Goal: Task Accomplishment & Management: Manage account settings

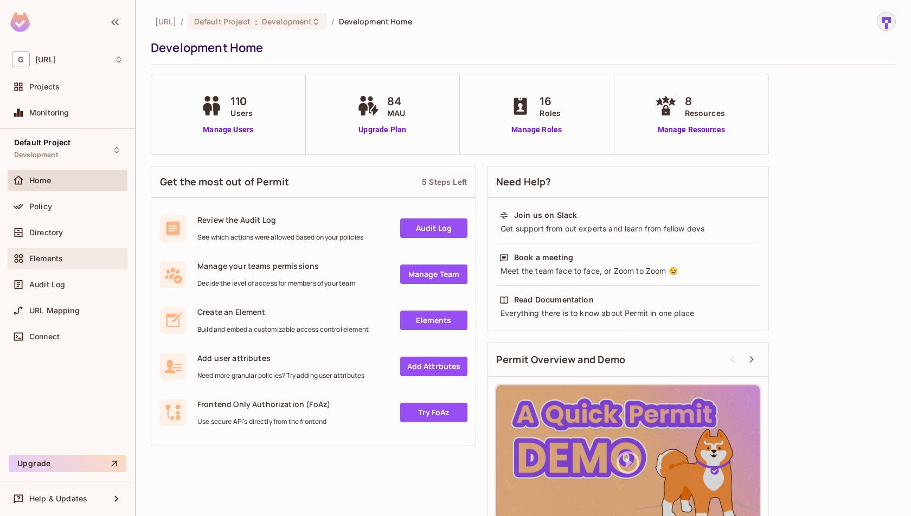
click at [57, 258] on span "Elements" at bounding box center [46, 258] width 34 height 9
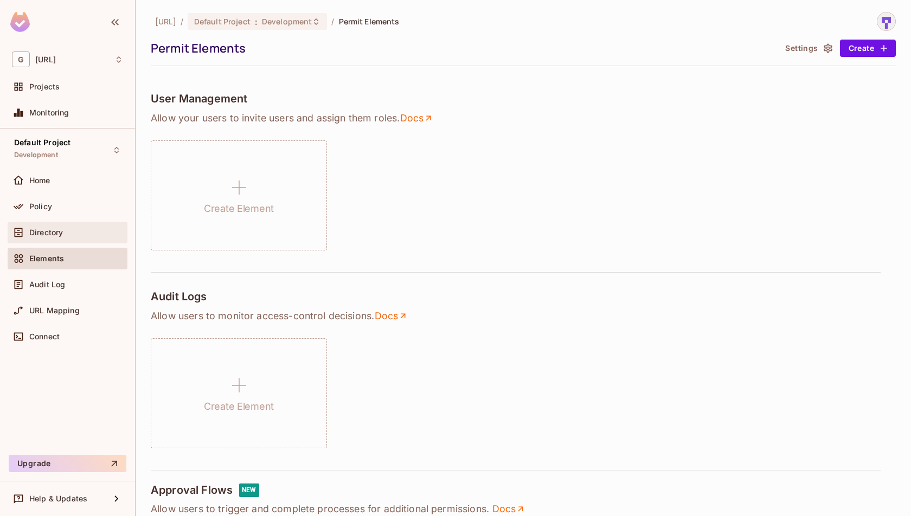
click at [36, 222] on div "Directory" at bounding box center [68, 233] width 120 height 22
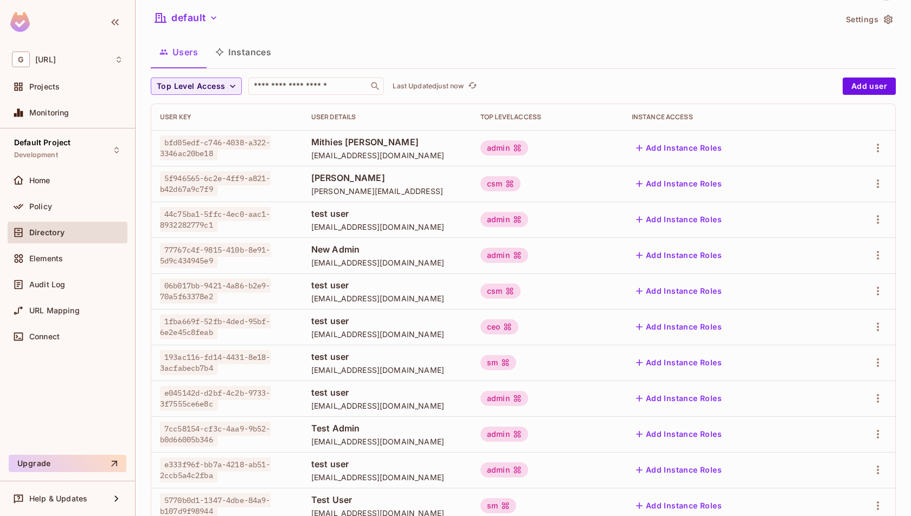
scroll to position [21, 0]
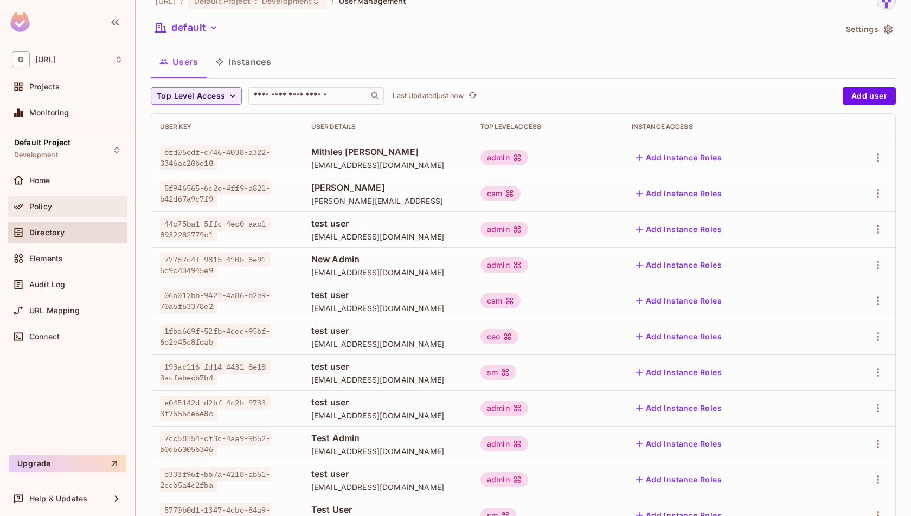
click at [62, 203] on div "Policy" at bounding box center [76, 206] width 94 height 9
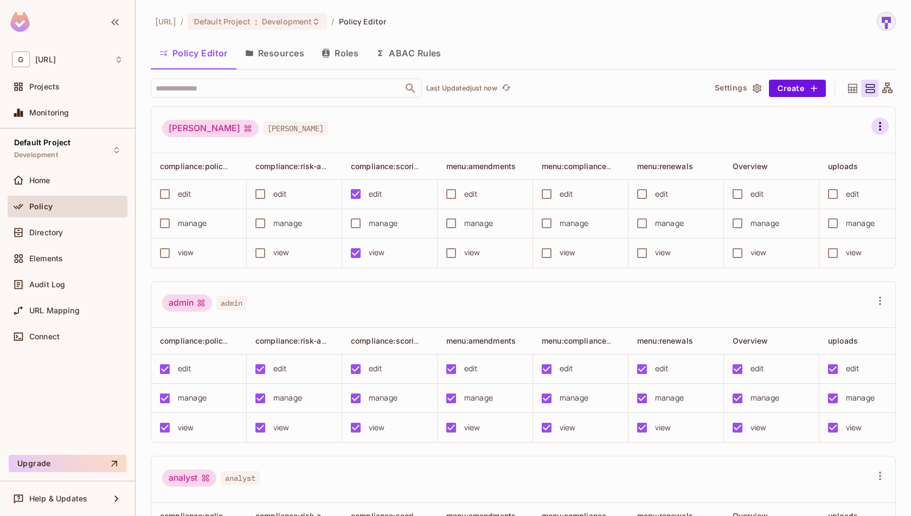
click at [884, 127] on icon "button" at bounding box center [879, 126] width 13 height 13
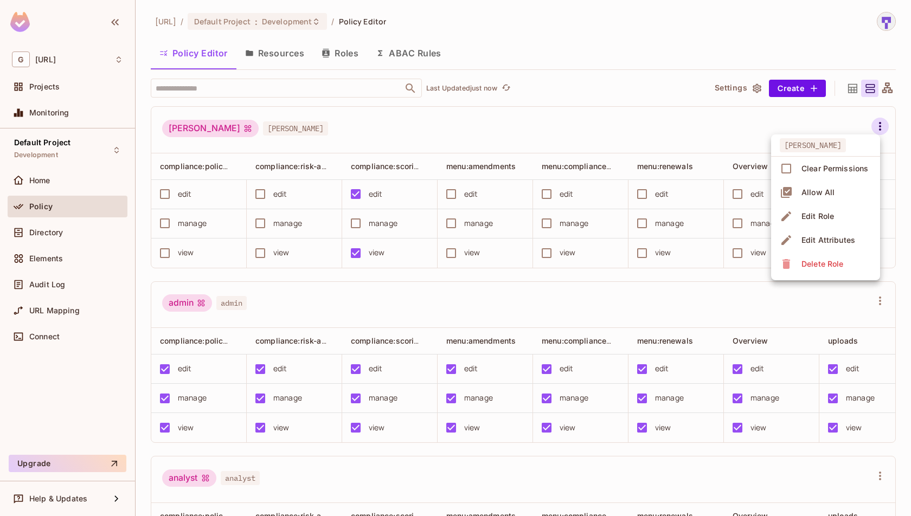
click at [839, 265] on div "Delete Role" at bounding box center [822, 264] width 42 height 11
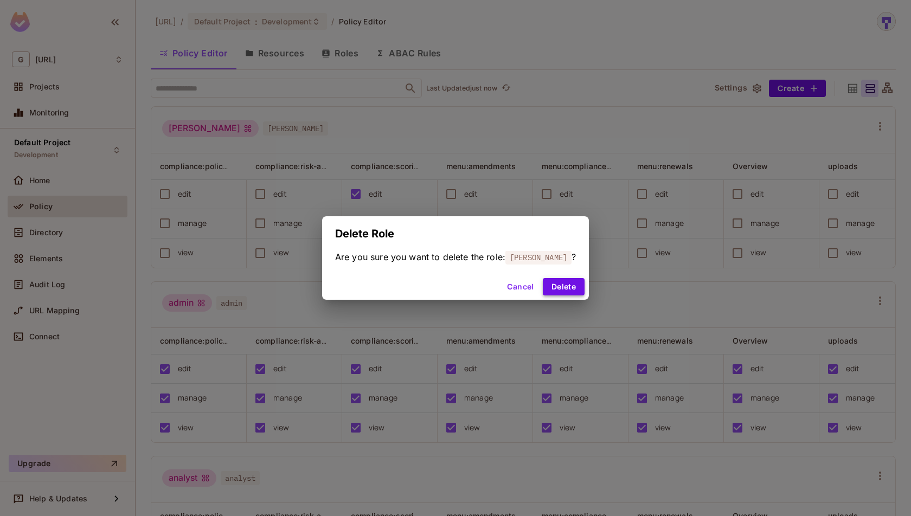
click at [553, 287] on button "Delete" at bounding box center [564, 286] width 42 height 17
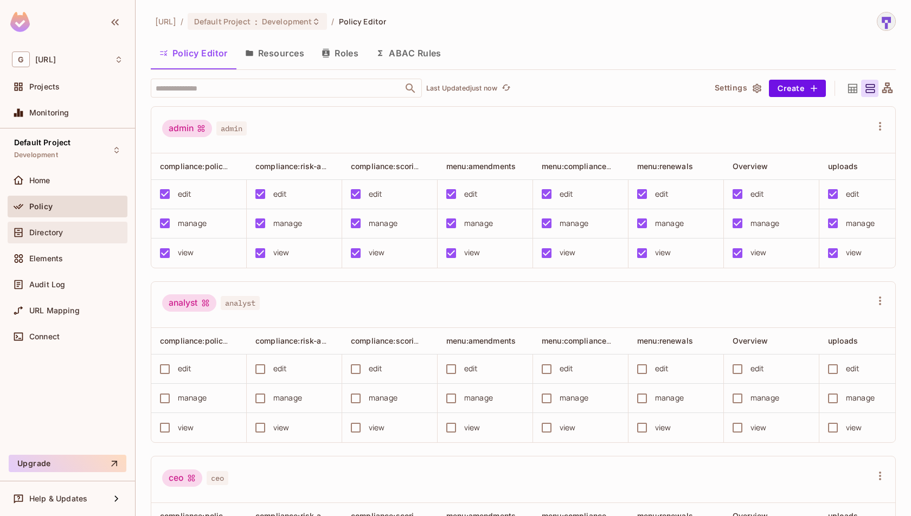
click at [96, 233] on div "Directory" at bounding box center [76, 232] width 94 height 9
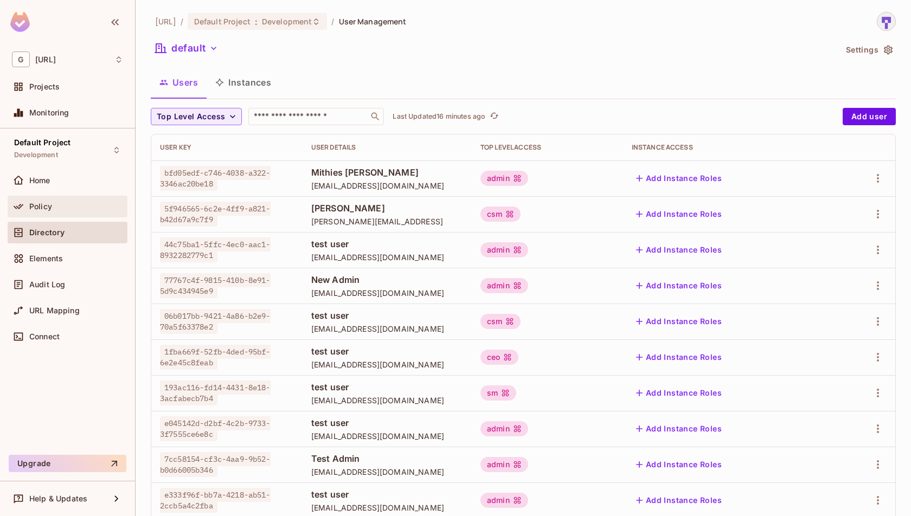
click at [68, 211] on div "Policy" at bounding box center [67, 206] width 111 height 13
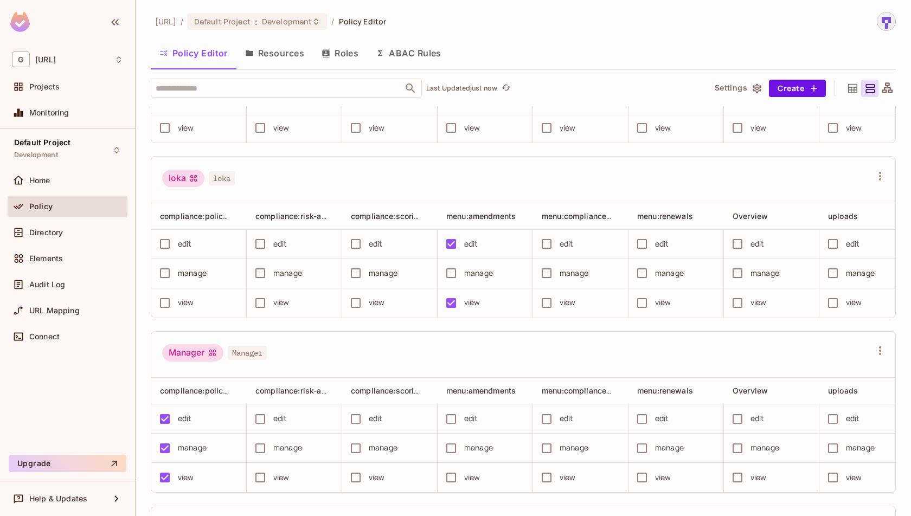
scroll to position [1028, 0]
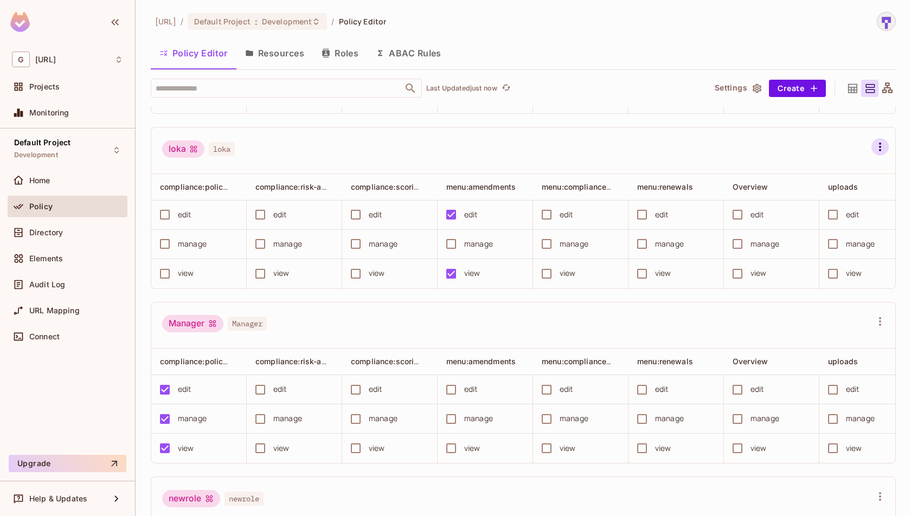
click at [881, 143] on icon "button" at bounding box center [880, 147] width 2 height 9
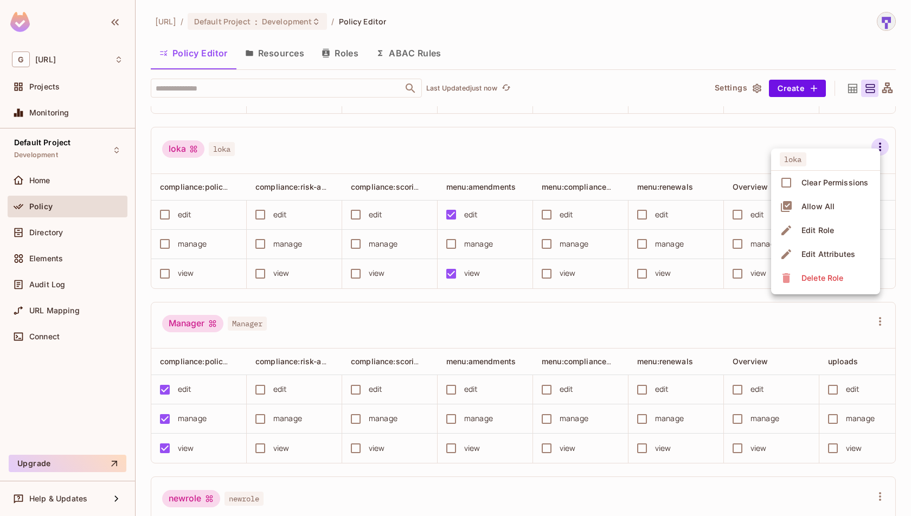
click at [828, 278] on div "Delete Role" at bounding box center [822, 278] width 42 height 11
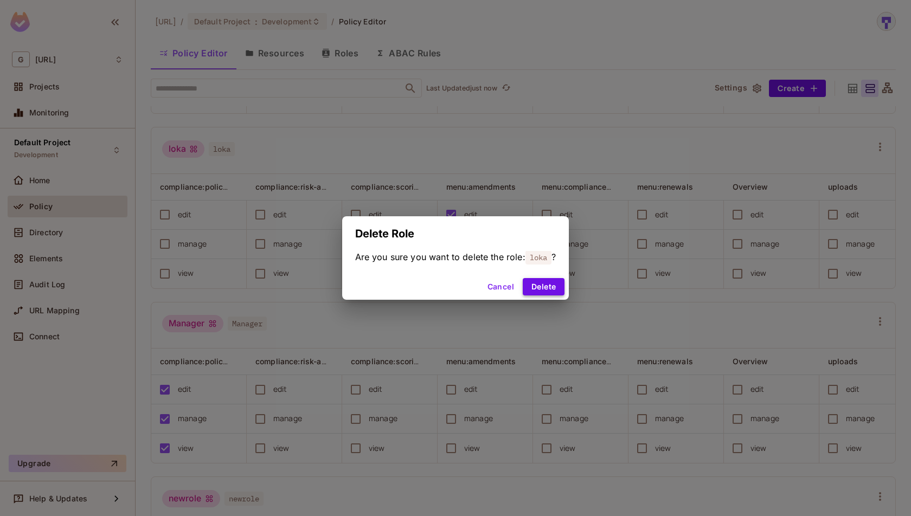
click at [554, 286] on button "Delete" at bounding box center [544, 286] width 42 height 17
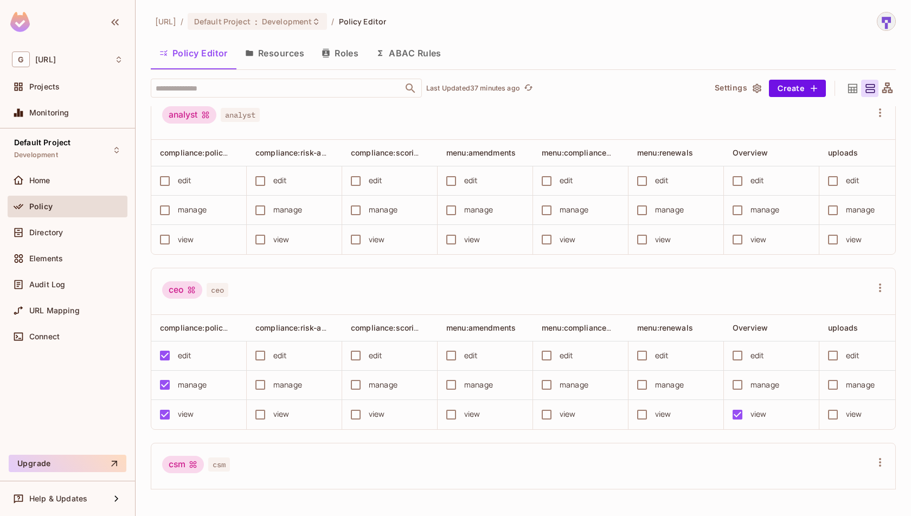
scroll to position [150, 0]
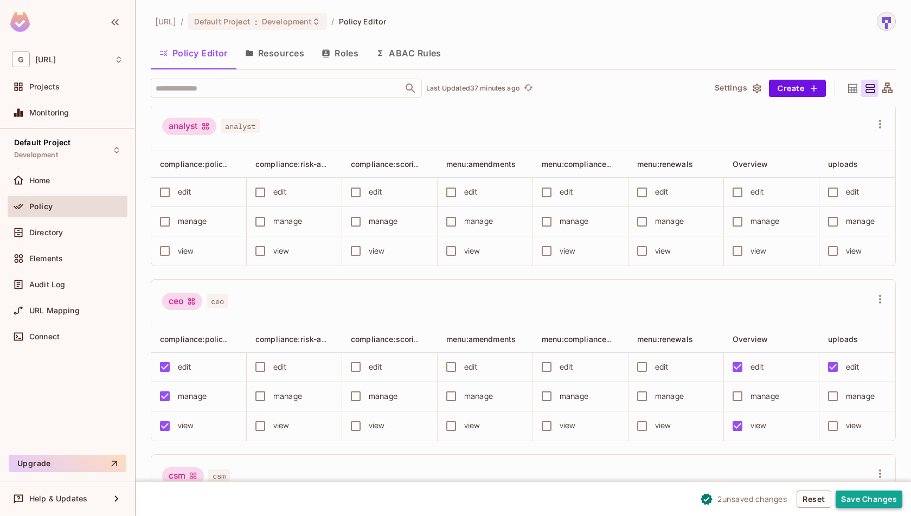
click at [877, 503] on button "Save Changes" at bounding box center [868, 499] width 67 height 17
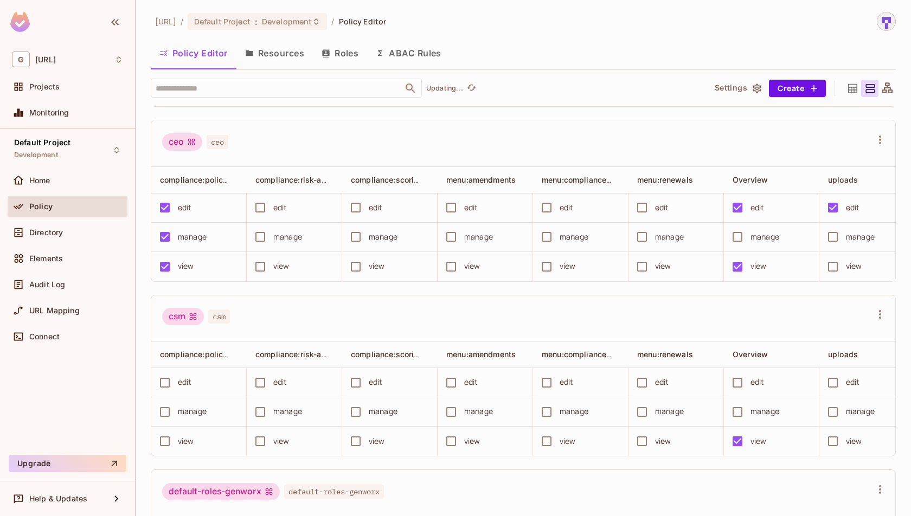
scroll to position [332, 0]
